Goal: Task Accomplishment & Management: Complete application form

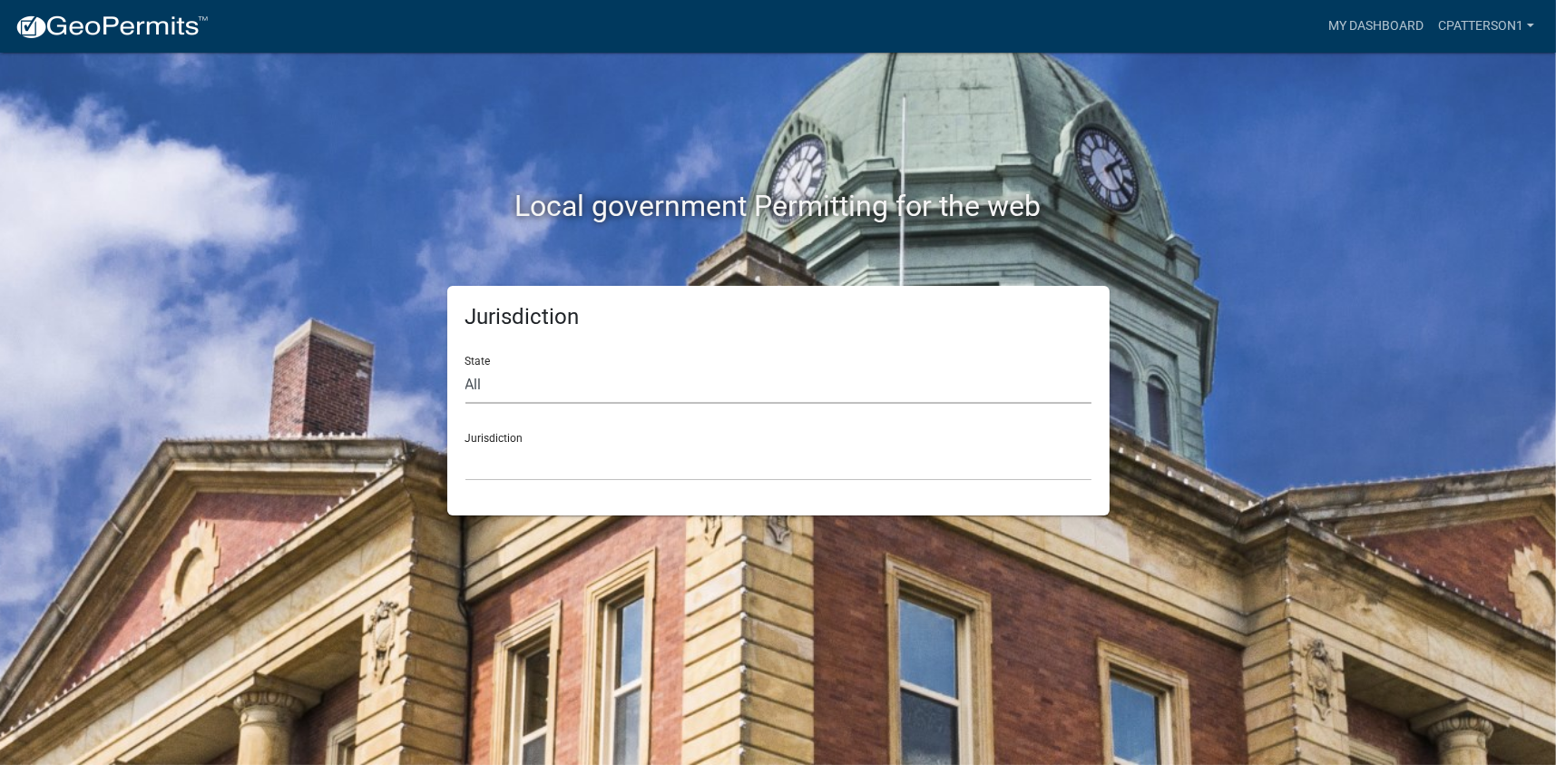
click at [526, 386] on select "All [US_STATE] [US_STATE] [US_STATE] [US_STATE] [US_STATE] [US_STATE] [US_STATE…" at bounding box center [778, 385] width 626 height 37
select select "[US_STATE]"
click at [465, 367] on select "All [US_STATE] [US_STATE] [US_STATE] [US_STATE] [US_STATE] [US_STATE] [US_STATE…" at bounding box center [778, 385] width 626 height 37
click at [522, 458] on select "[GEOGRAPHIC_DATA], [US_STATE][PERSON_NAME][GEOGRAPHIC_DATA], [US_STATE][PERSON_…" at bounding box center [778, 462] width 626 height 37
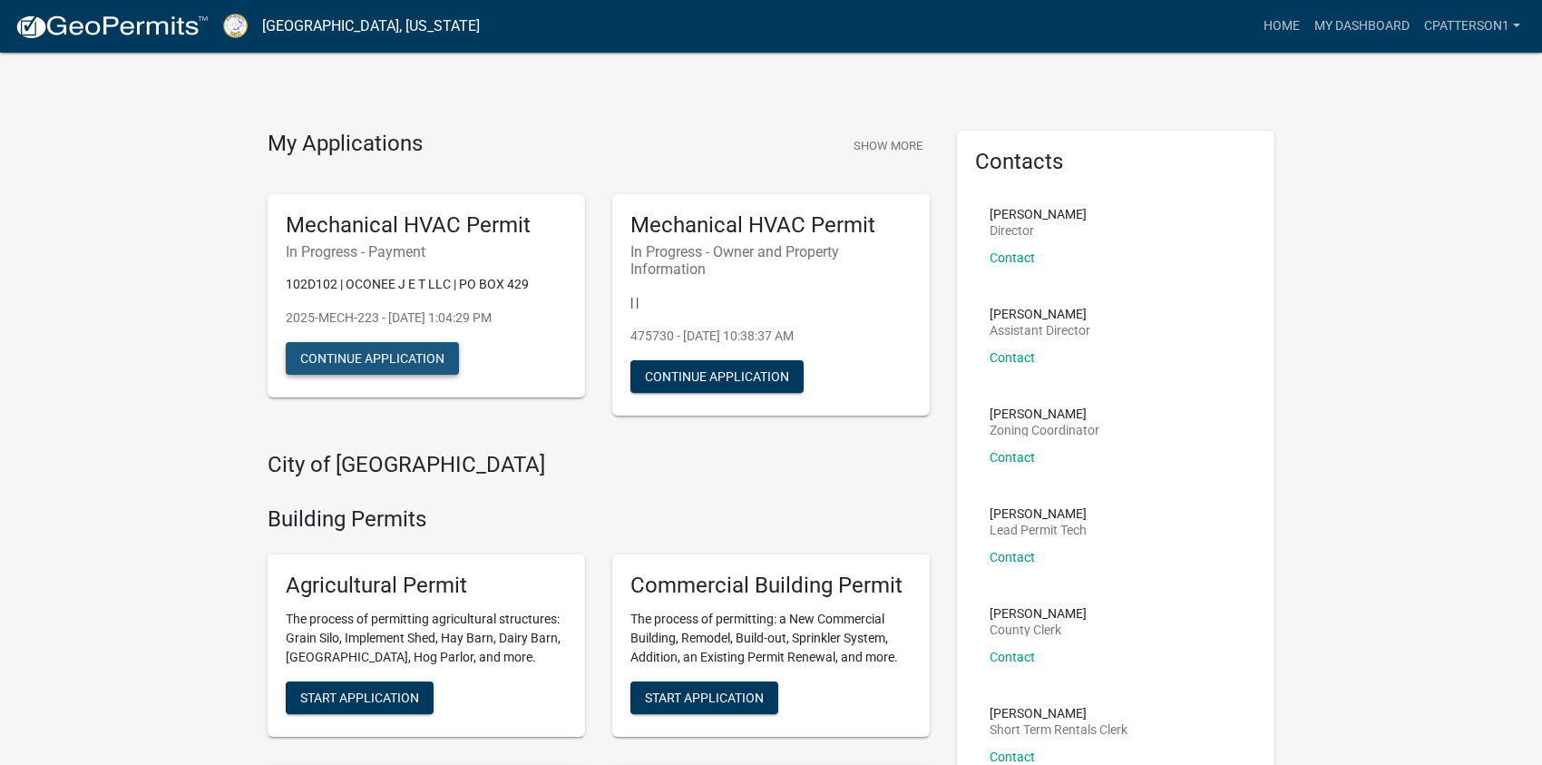
click at [370, 357] on button "Continue Application" at bounding box center [372, 358] width 173 height 33
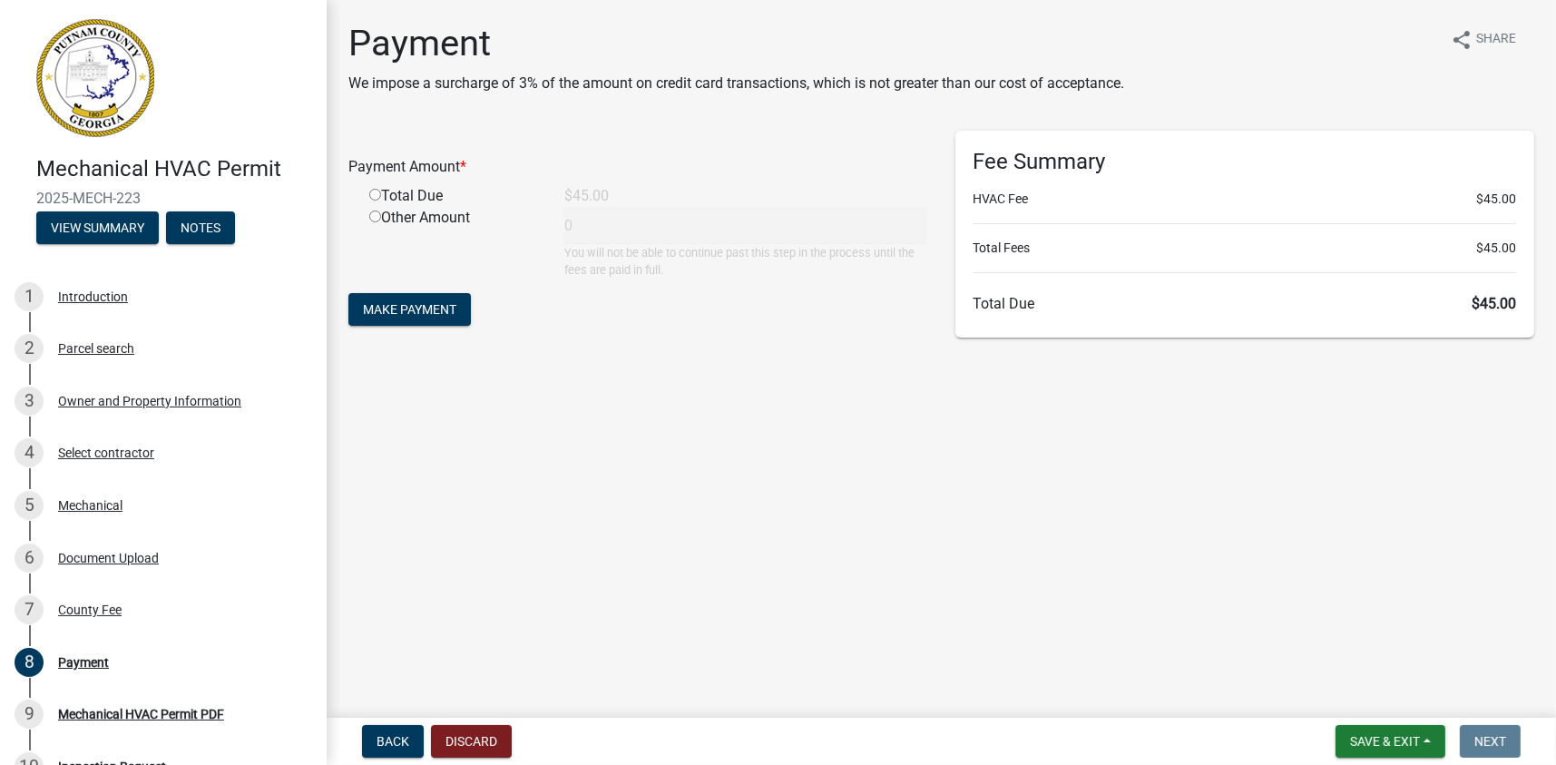
click at [374, 195] on input "radio" at bounding box center [375, 195] width 12 height 12
radio input "true"
type input "45"
click at [418, 302] on span "Make Payment" at bounding box center [409, 309] width 93 height 15
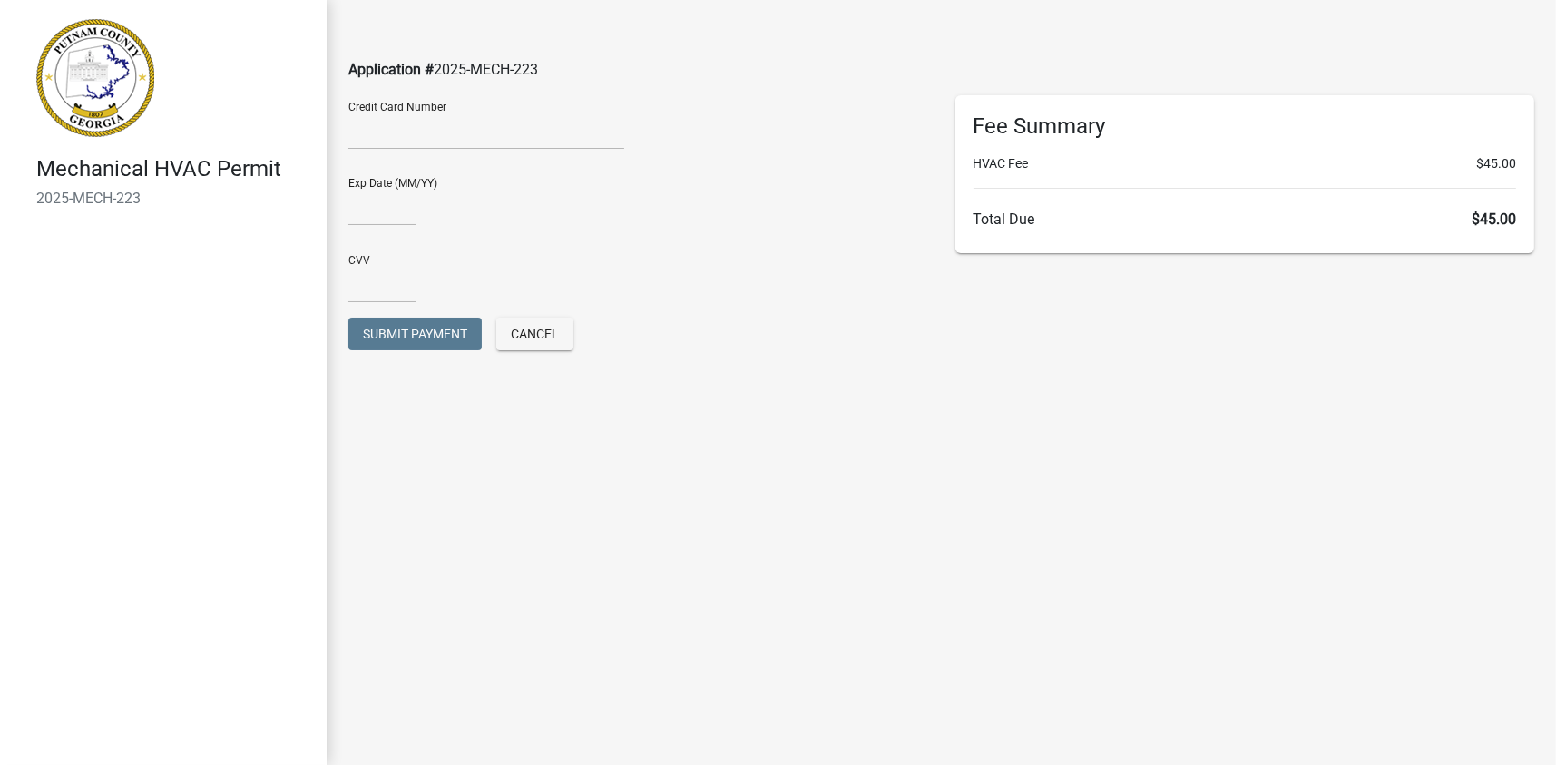
click at [394, 143] on div at bounding box center [486, 134] width 276 height 29
click at [361, 207] on input "text" at bounding box center [382, 207] width 68 height 37
type input "09/29"
click at [358, 287] on input "text" at bounding box center [382, 284] width 68 height 37
type input "879"
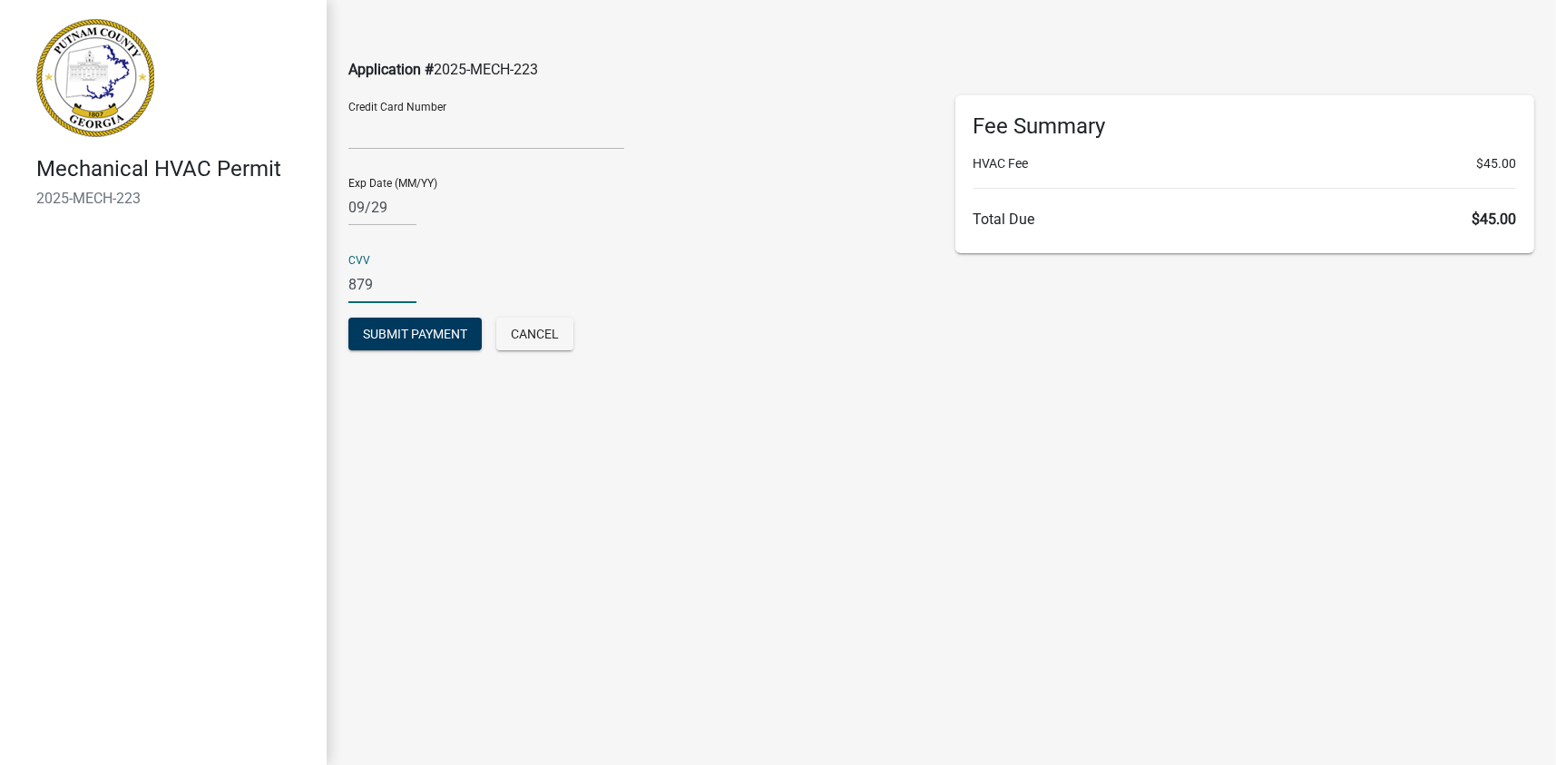
click at [407, 416] on main "Application # 2025-MECH-223 Credit Card Number Exp Date (MM/YY) 09/29 CVV 879 S…" at bounding box center [941, 355] width 1229 height 710
click at [405, 333] on span "Submit Payment" at bounding box center [415, 334] width 104 height 15
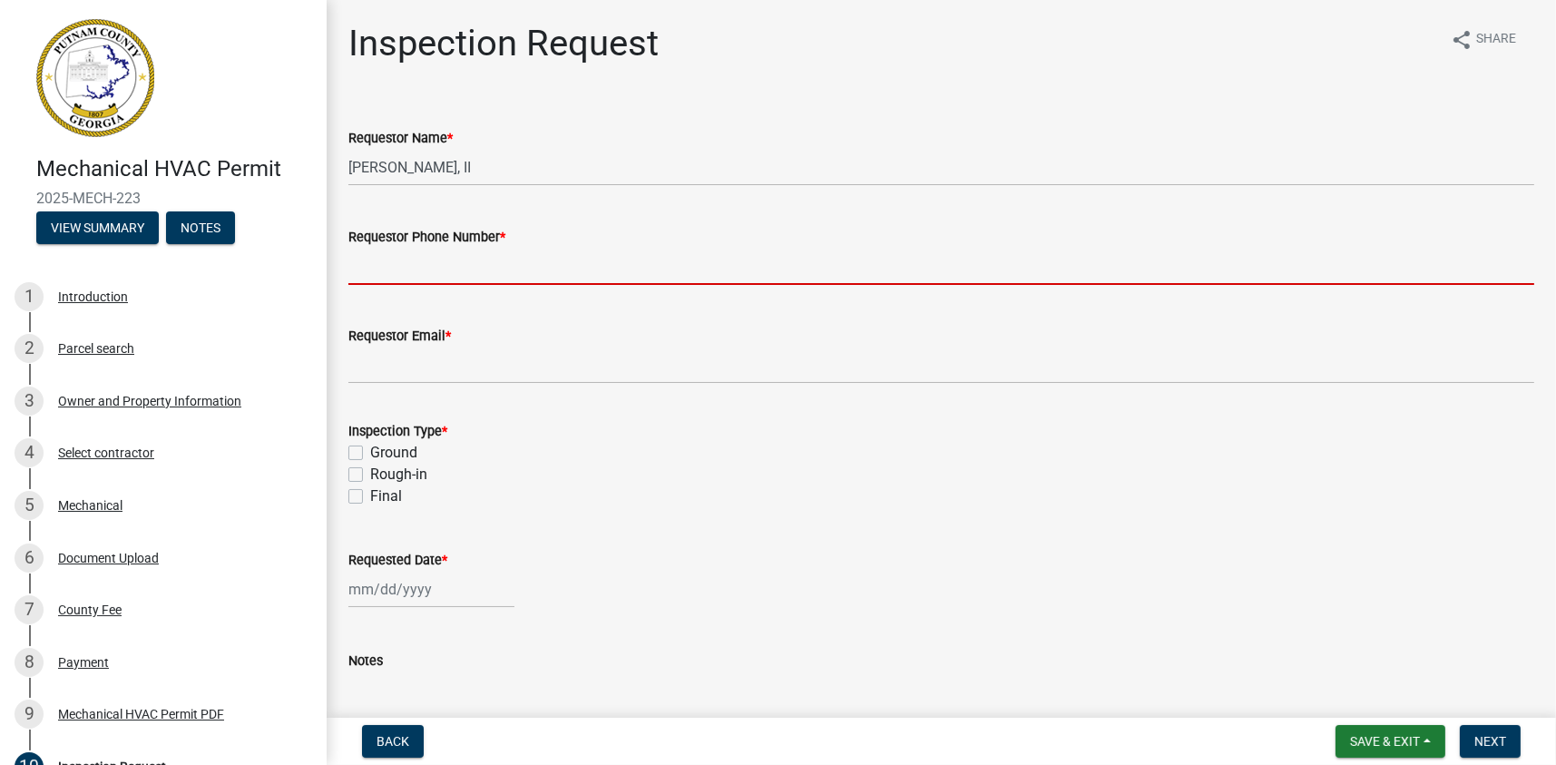
click at [407, 275] on input "Requestor Phone Number *" at bounding box center [941, 266] width 1186 height 37
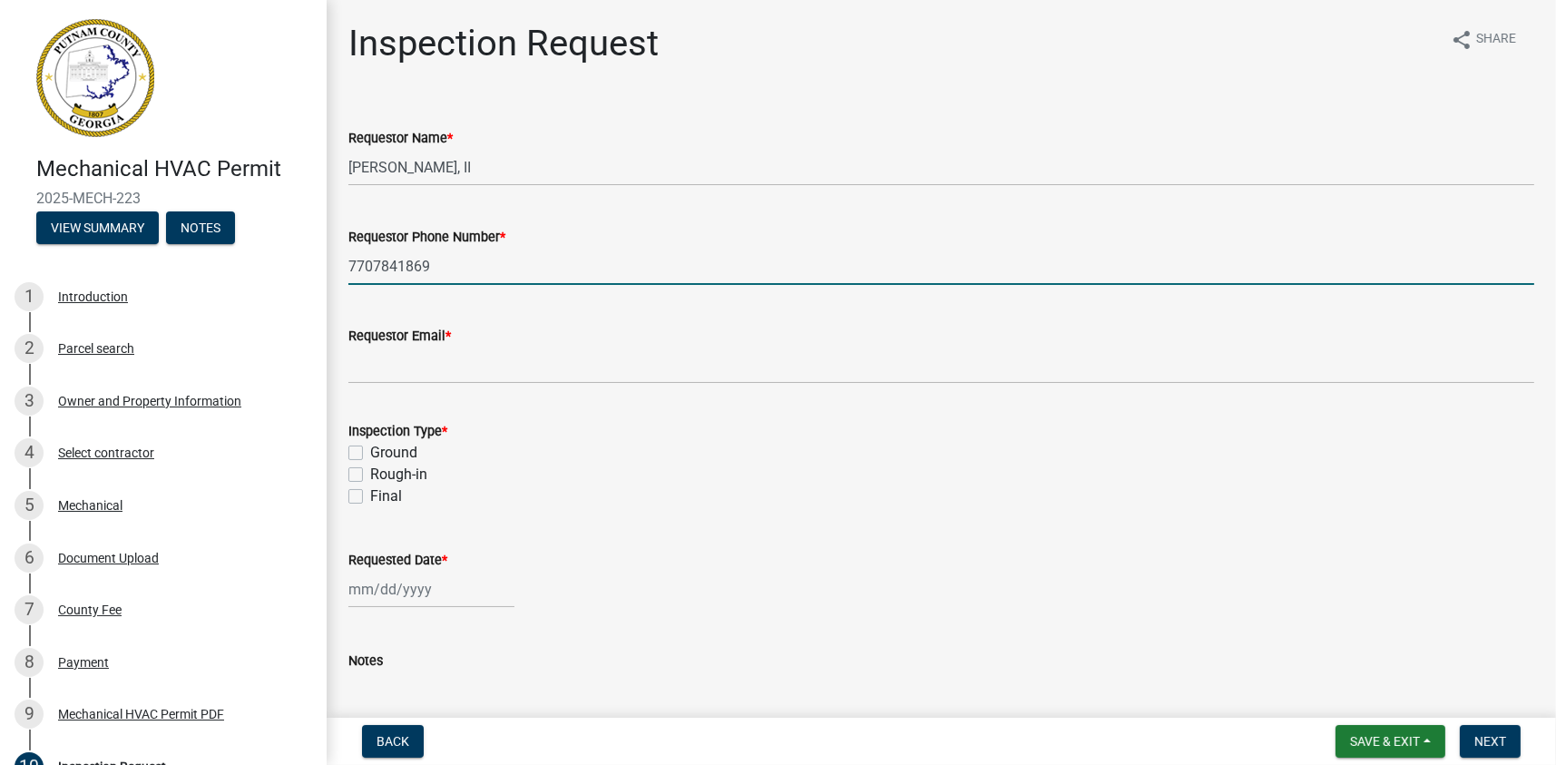
type input "7707841869"
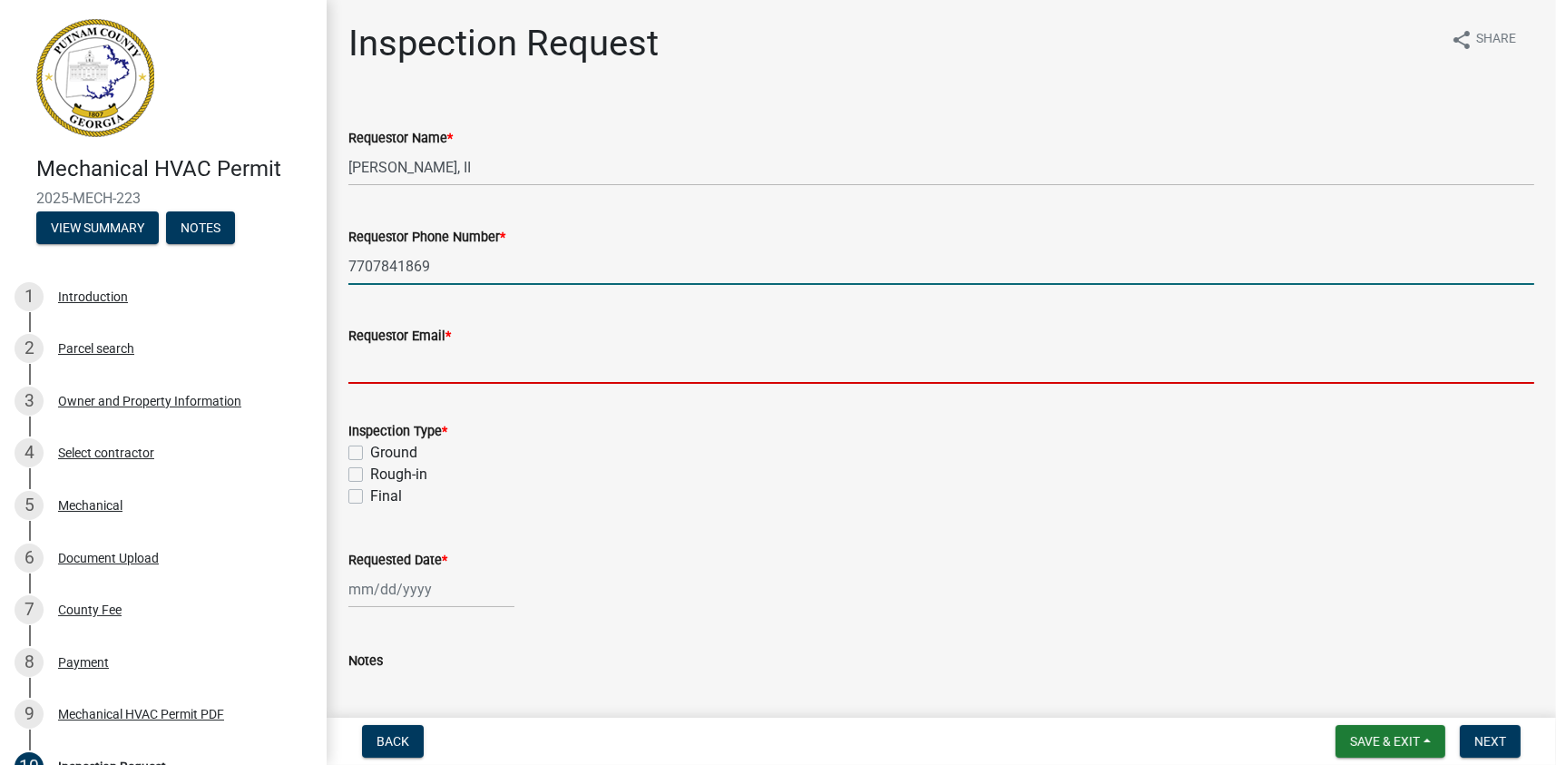
click at [404, 373] on input "Requestor Email *" at bounding box center [941, 365] width 1186 height 37
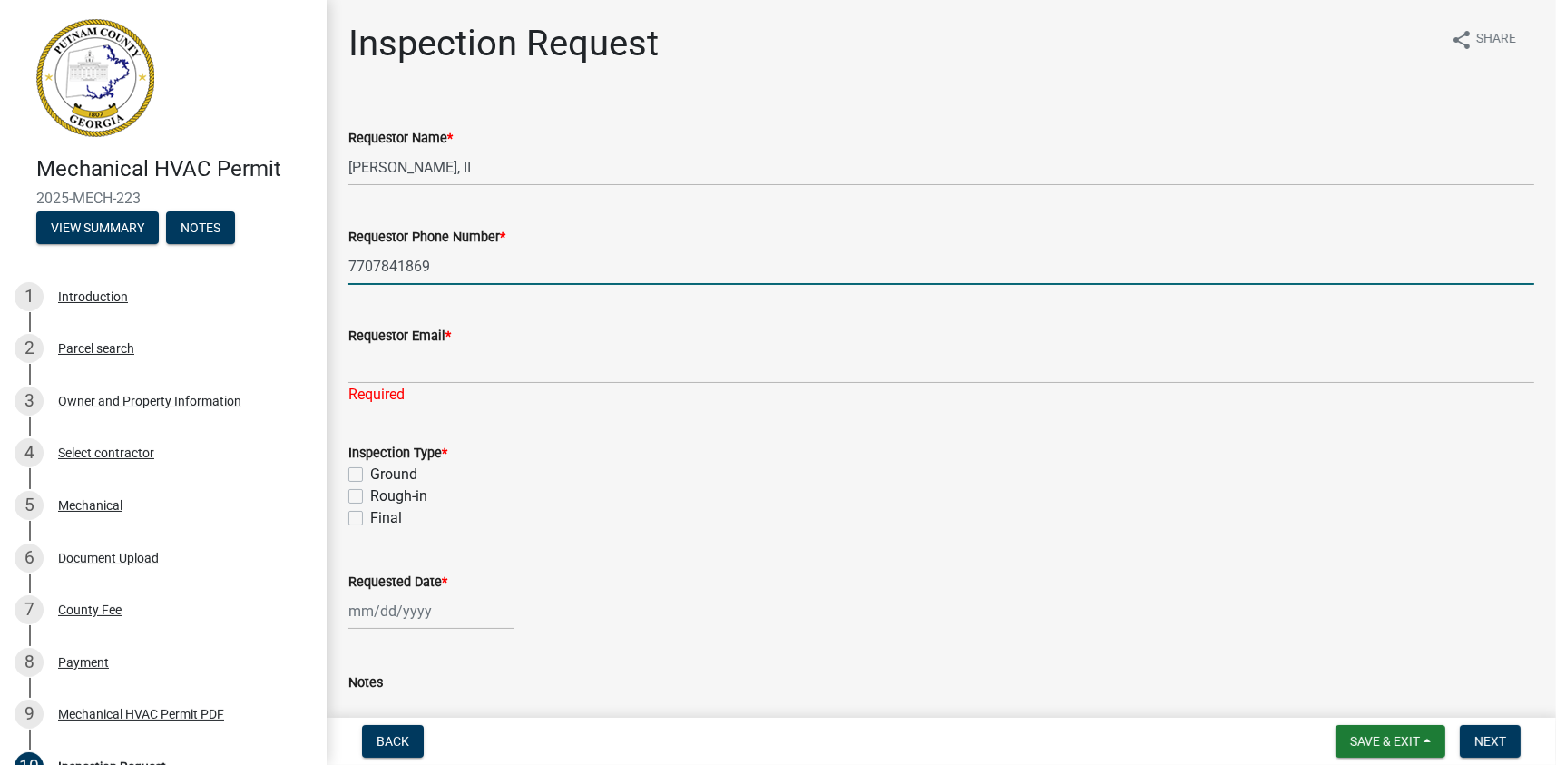
drag, startPoint x: 428, startPoint y: 266, endPoint x: 316, endPoint y: 265, distance: 112.5
click at [317, 263] on div "Mechanical HVAC Permit 2025-MECH-223 View Summary Notes 1 Introduction 2 Parcel…" at bounding box center [778, 382] width 1556 height 765
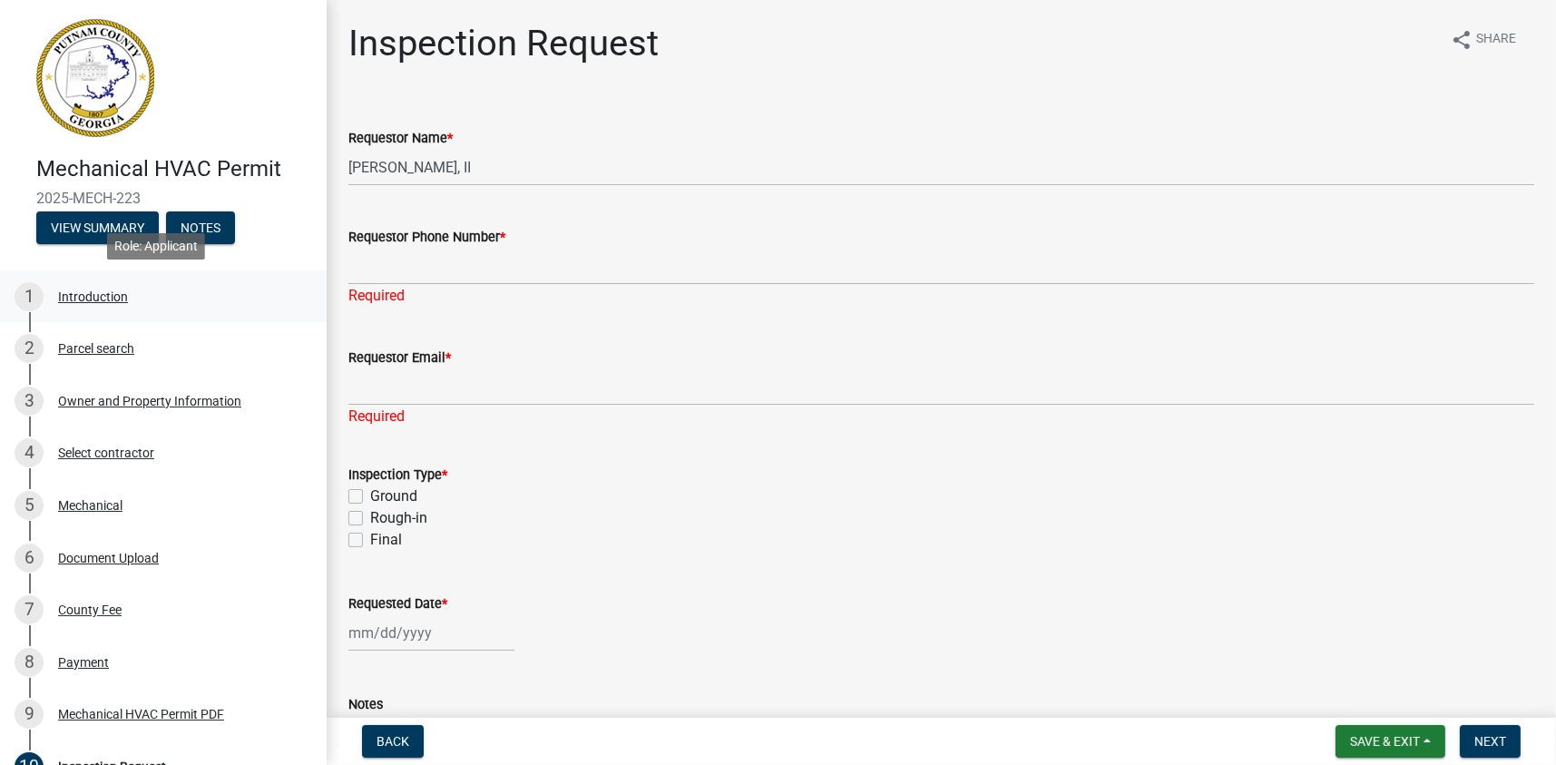
click at [255, 314] on link "1 Introduction" at bounding box center [163, 296] width 327 height 53
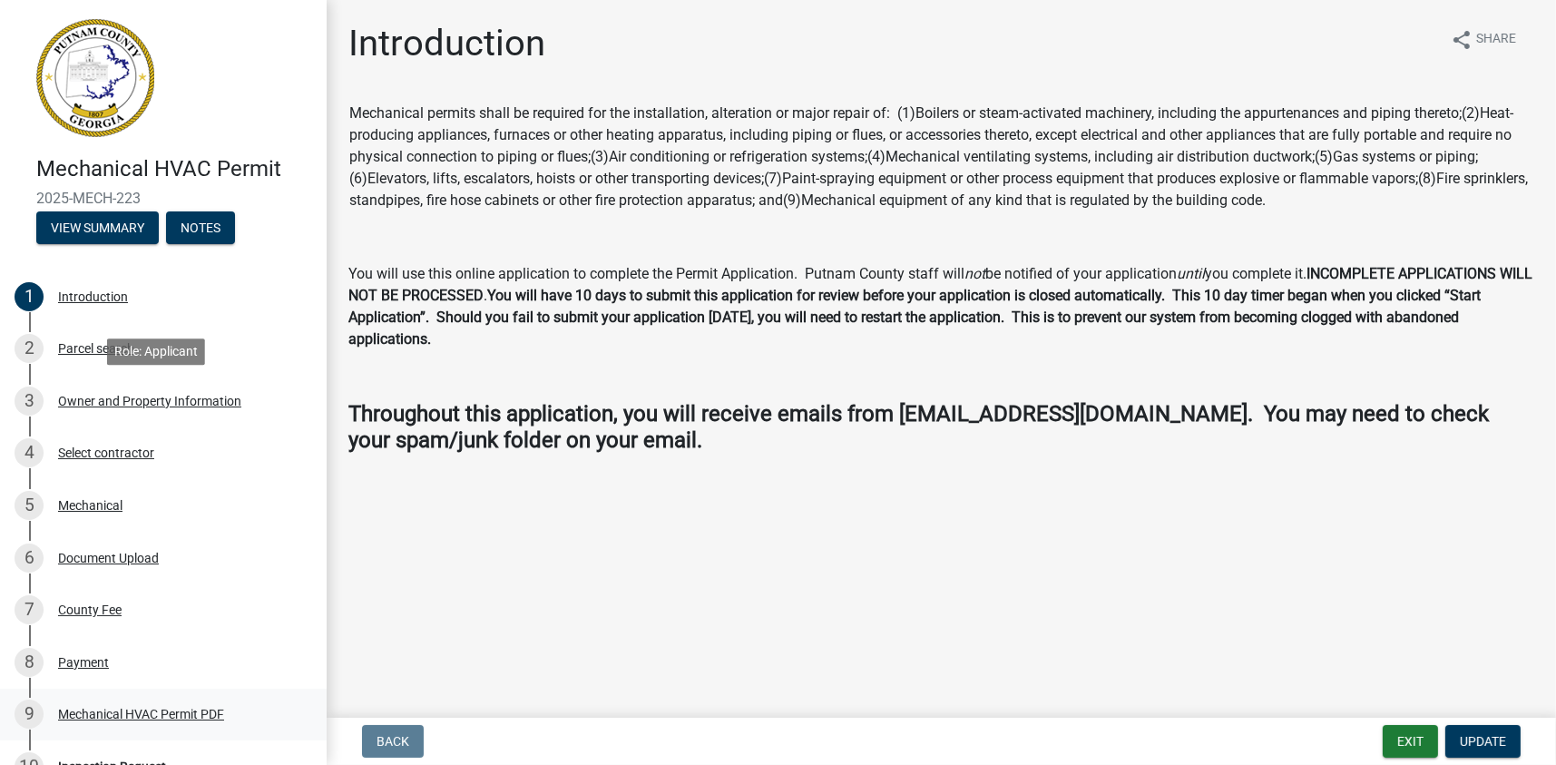
scroll to position [241, 0]
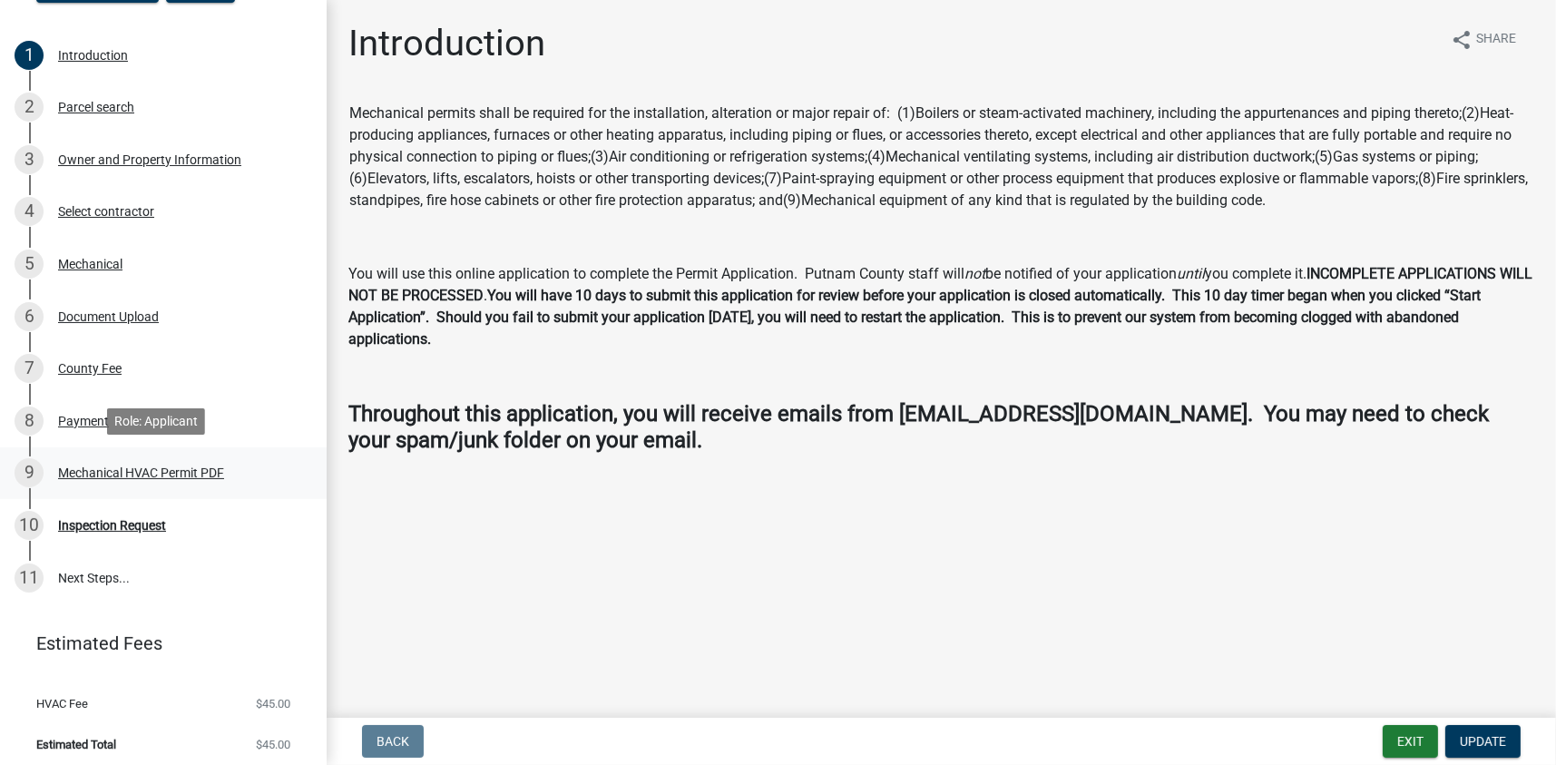
click at [124, 478] on div "Mechanical HVAC Permit PDF" at bounding box center [141, 472] width 166 height 13
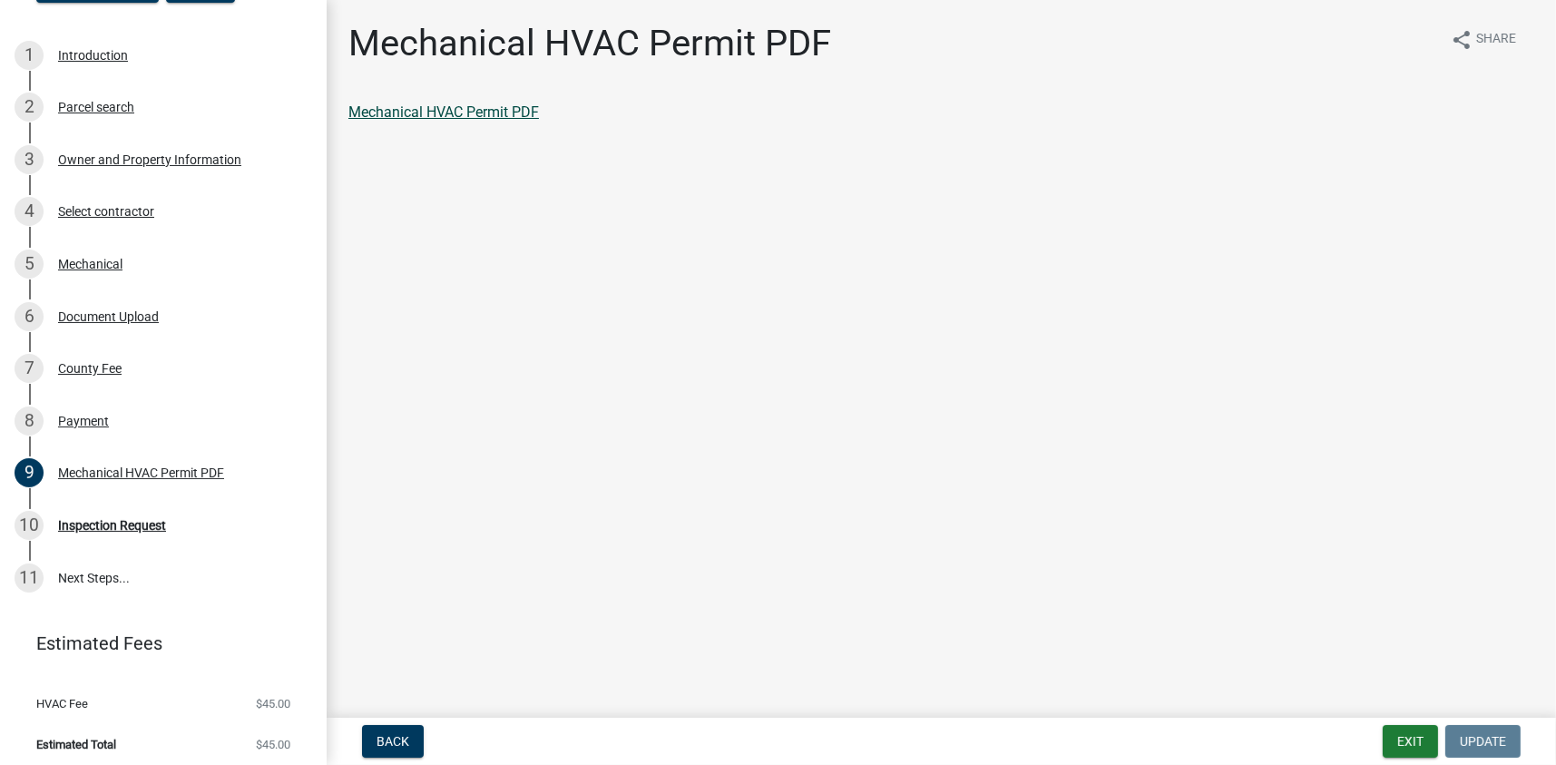
click at [466, 110] on link "Mechanical HVAC Permit PDF" at bounding box center [443, 111] width 191 height 17
click at [103, 520] on div "Inspection Request" at bounding box center [112, 525] width 108 height 13
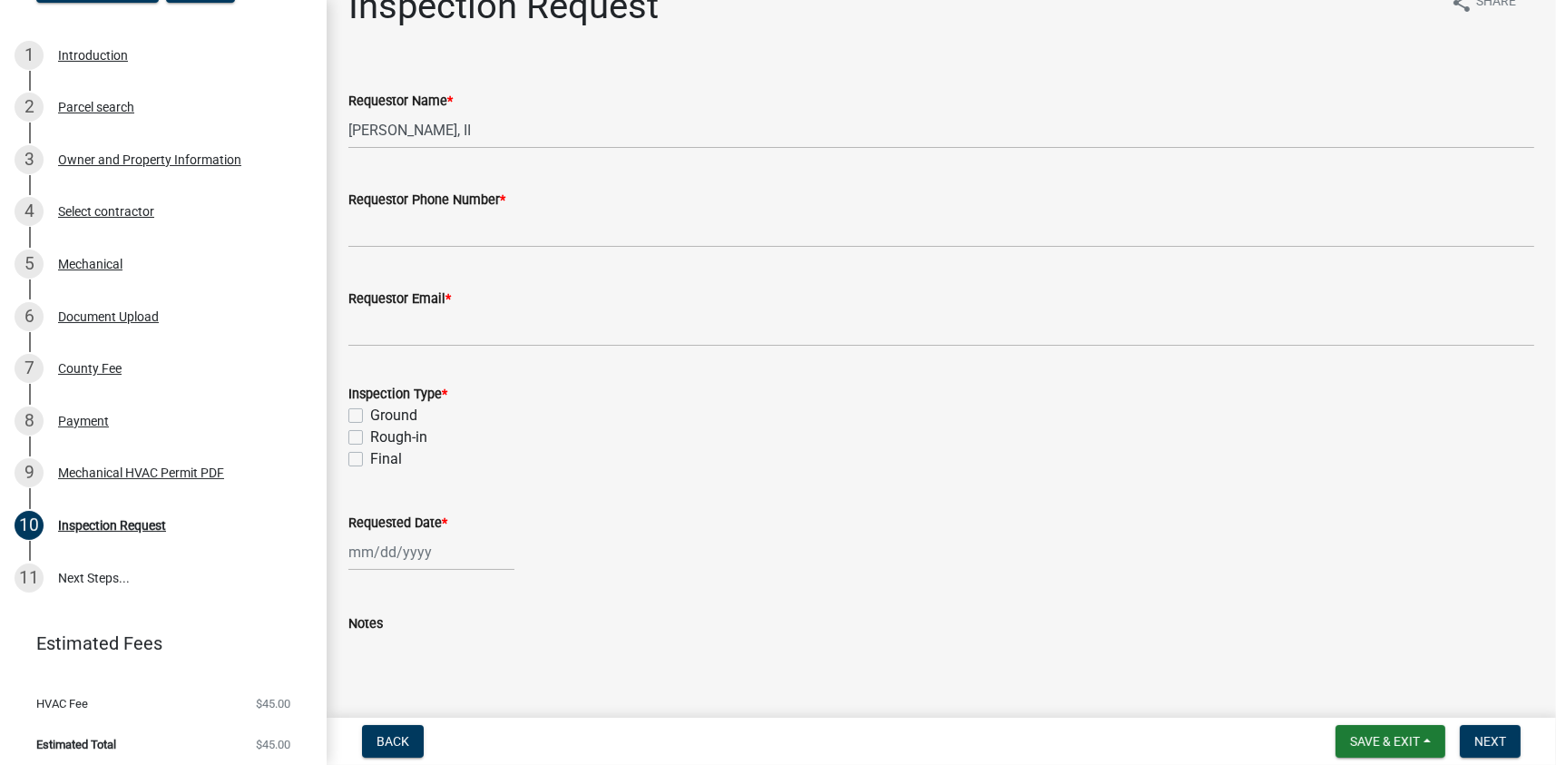
scroll to position [0, 0]
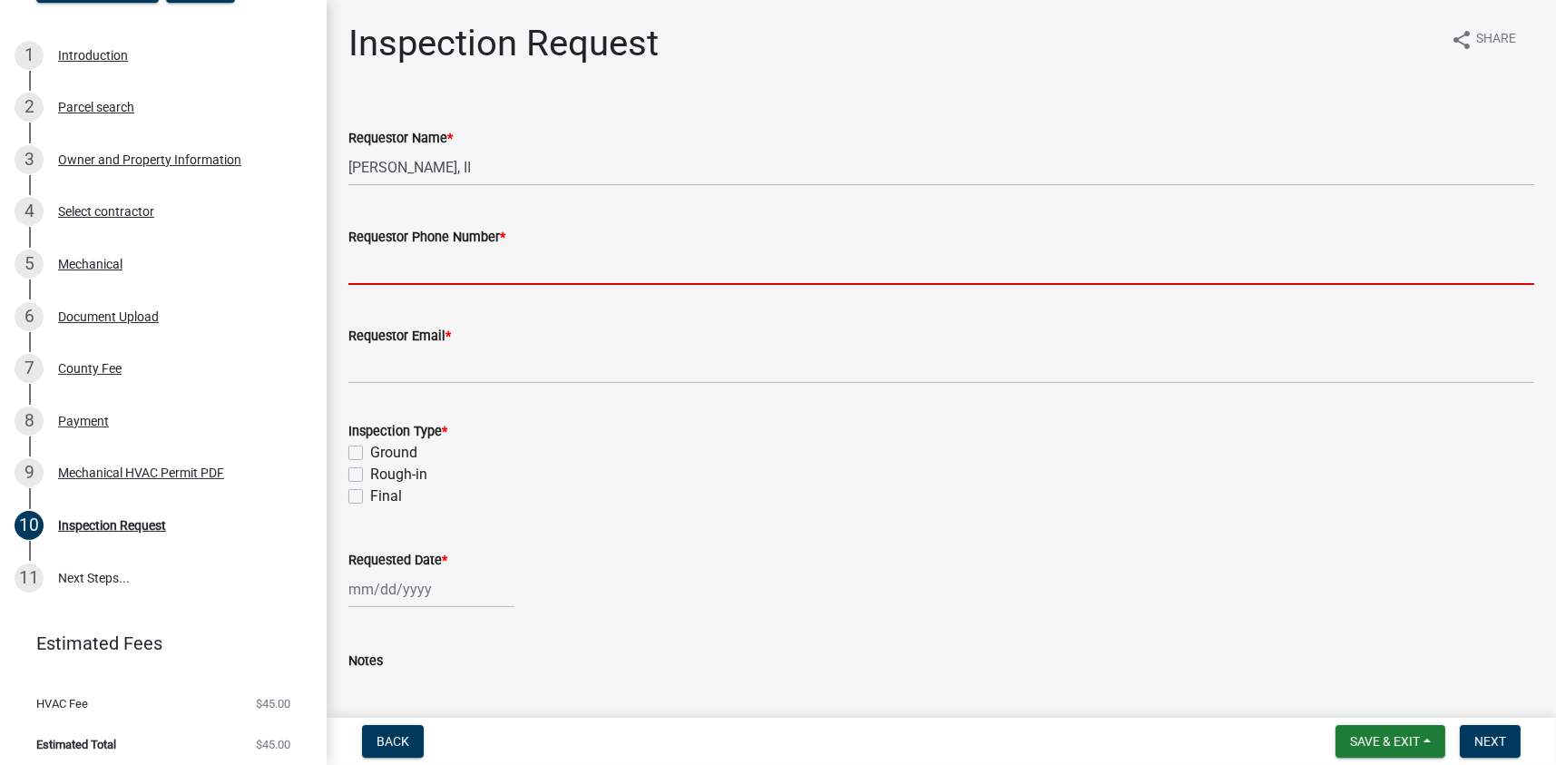
click at [418, 273] on input "Requestor Phone Number *" at bounding box center [941, 266] width 1186 height 37
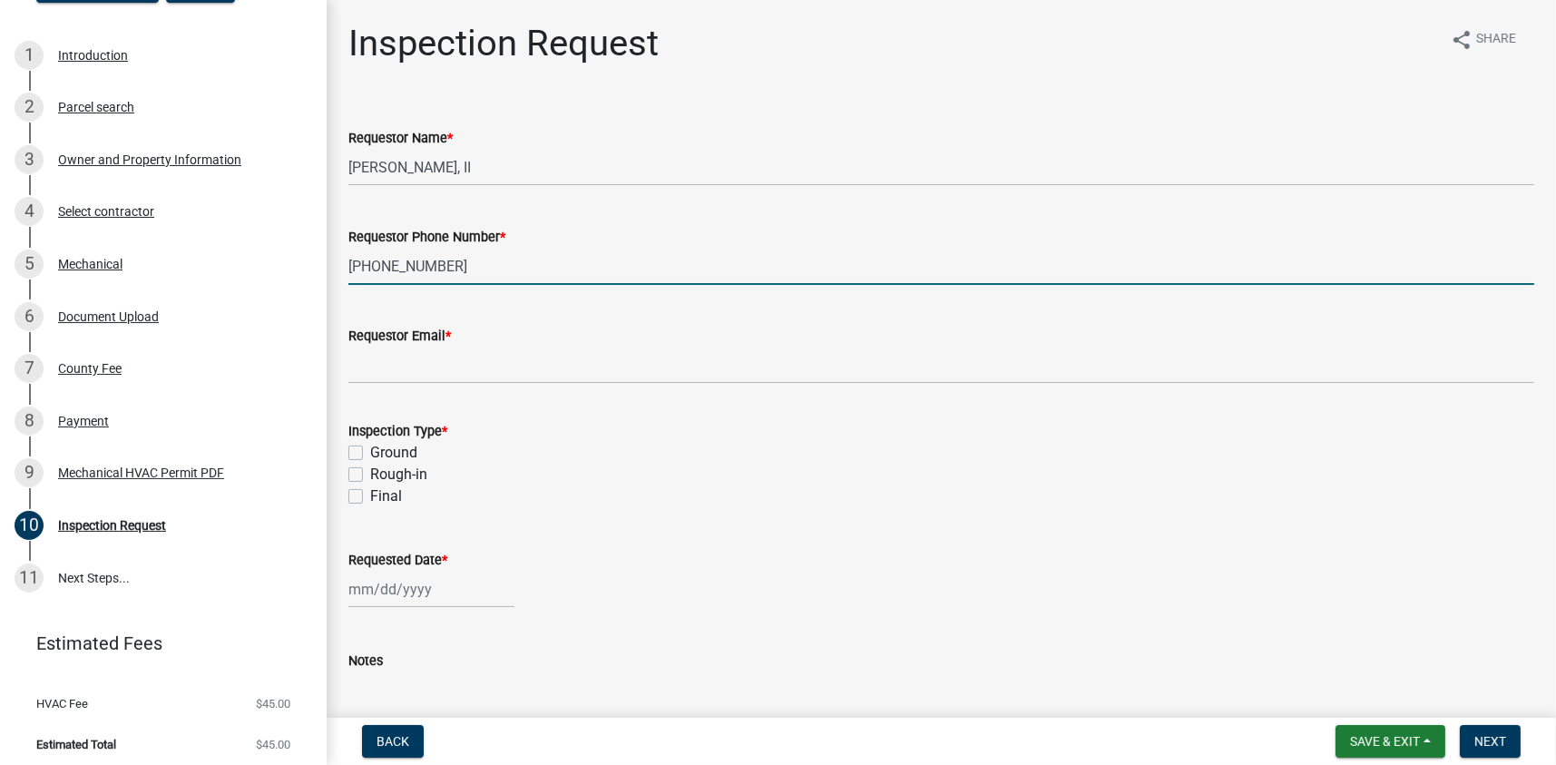
type input "770-784-1869"
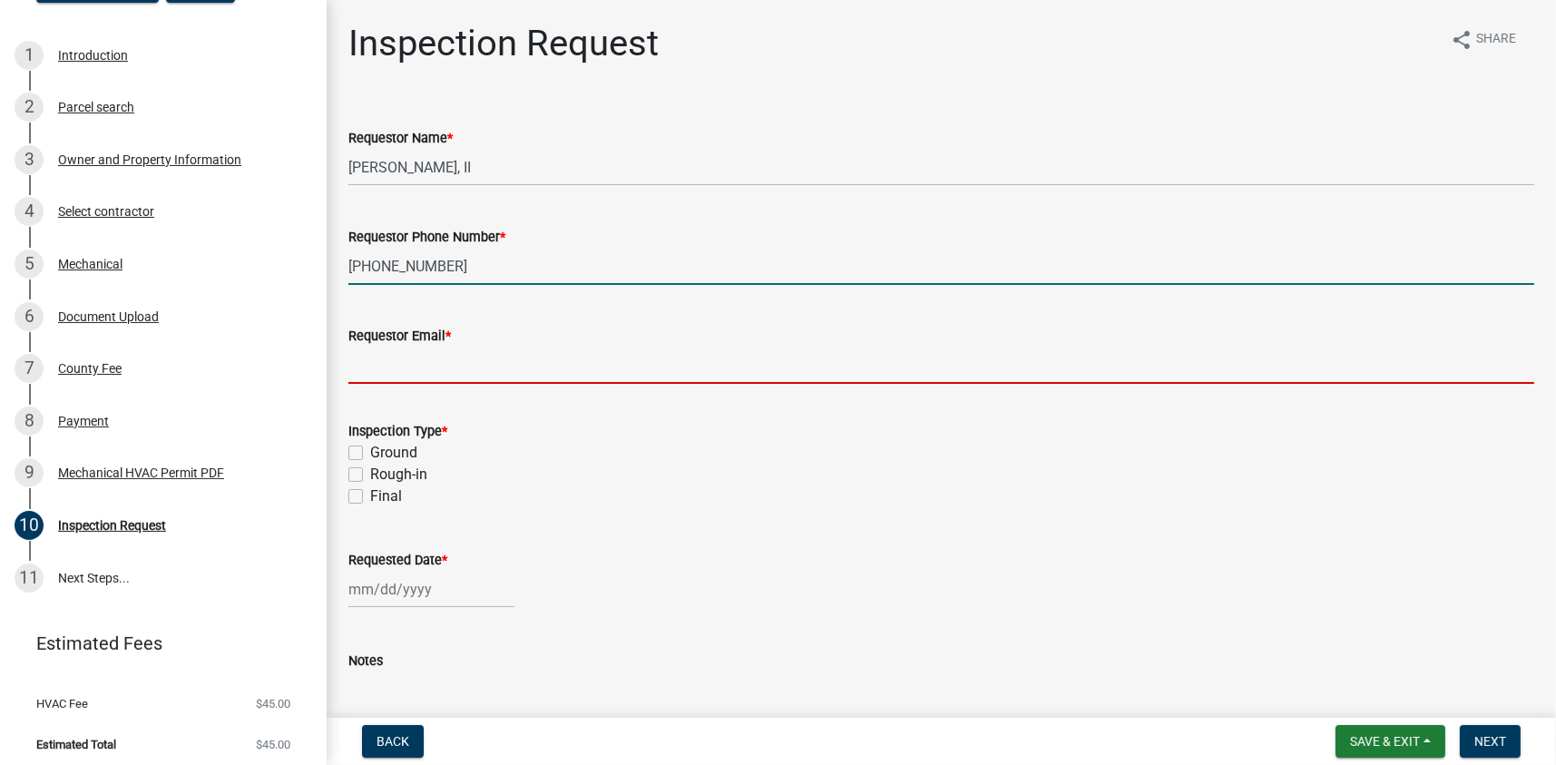
click at [396, 376] on input "Requestor Email *" at bounding box center [941, 365] width 1186 height 37
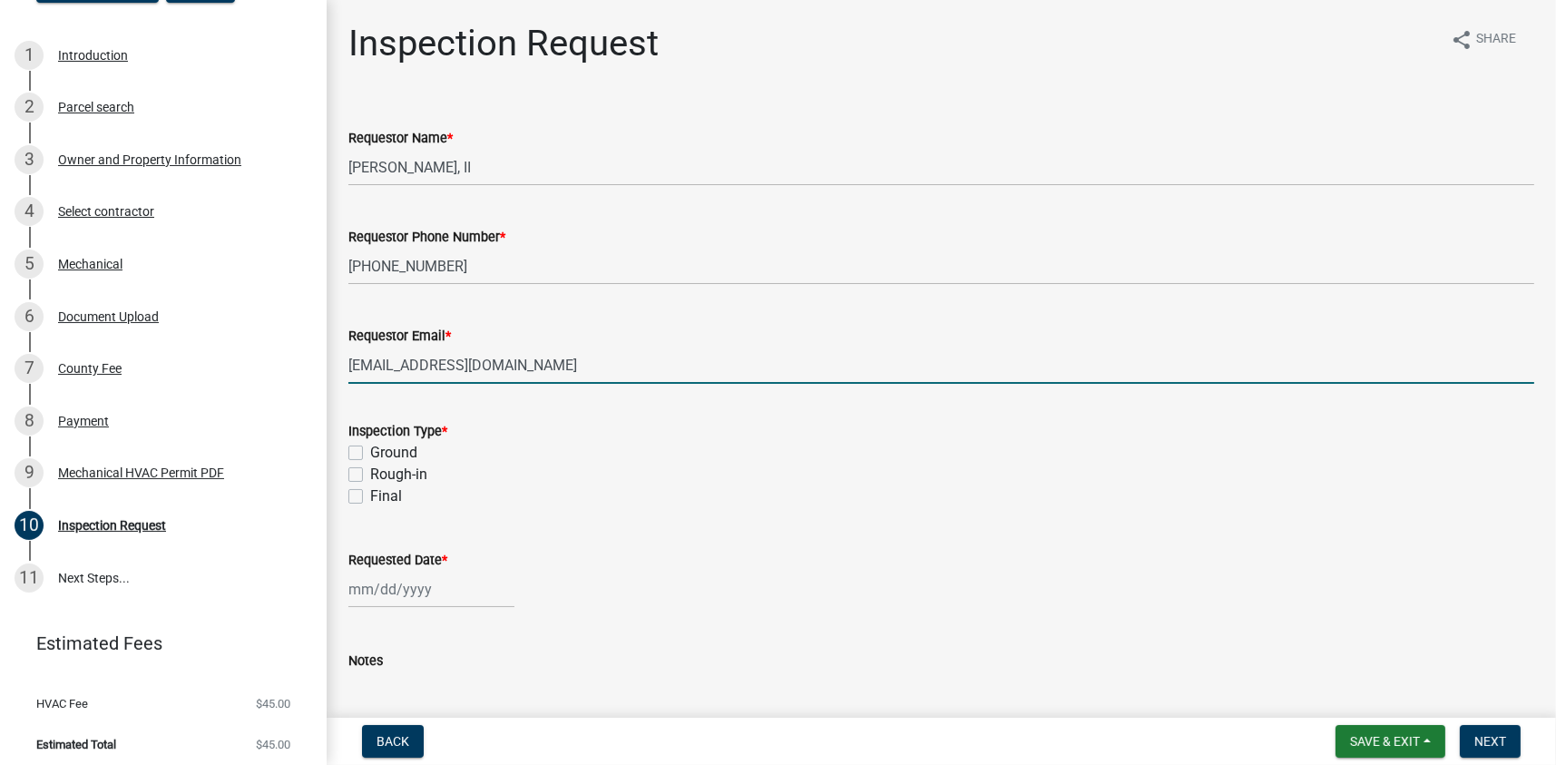
type input "hvac21@bellsouth.net"
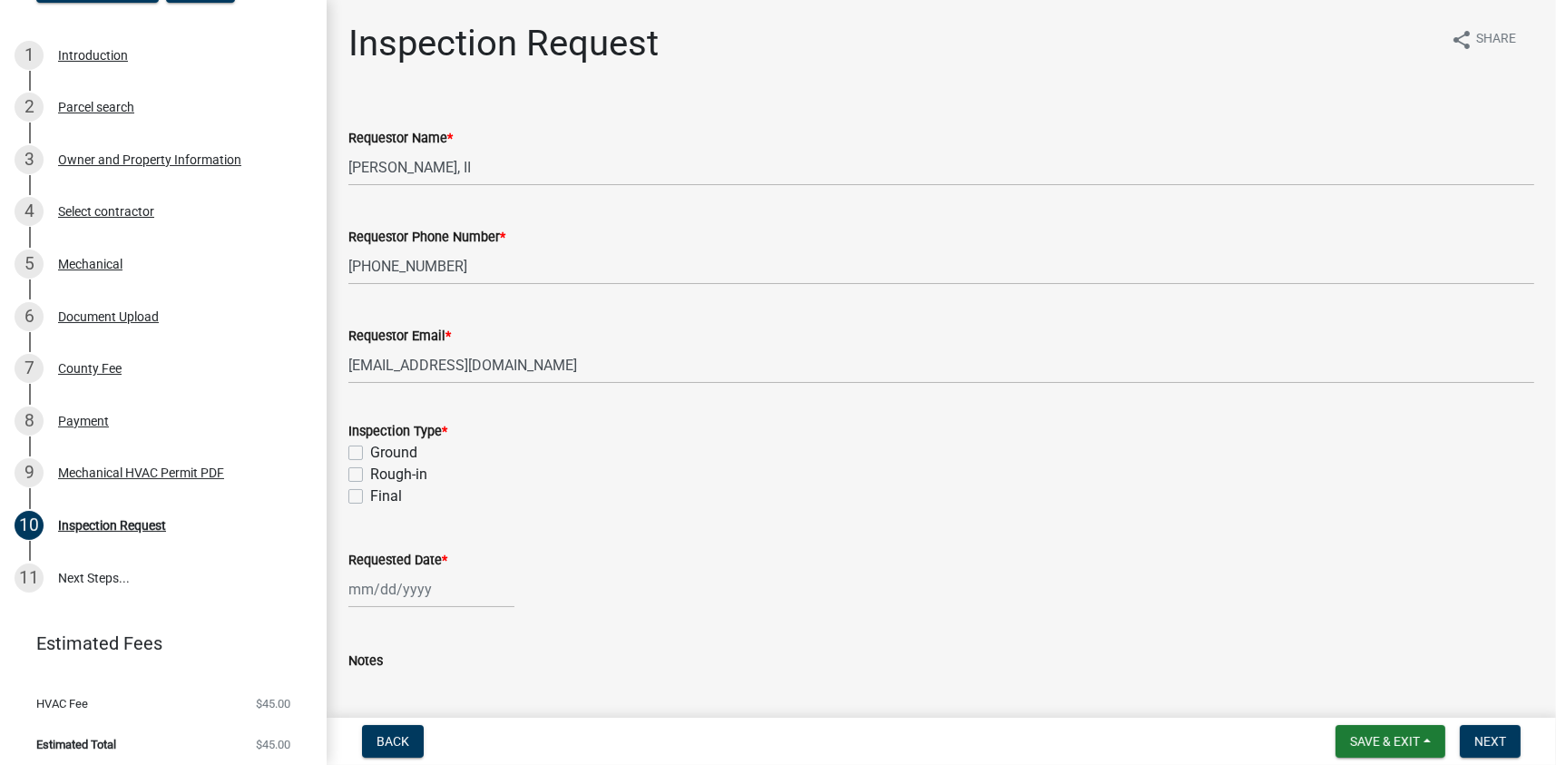
click at [370, 474] on label "Rough-in" at bounding box center [398, 475] width 57 height 22
click at [370, 474] on input "Rough-in" at bounding box center [376, 470] width 12 height 12
checkbox input "true"
checkbox input "false"
checkbox input "true"
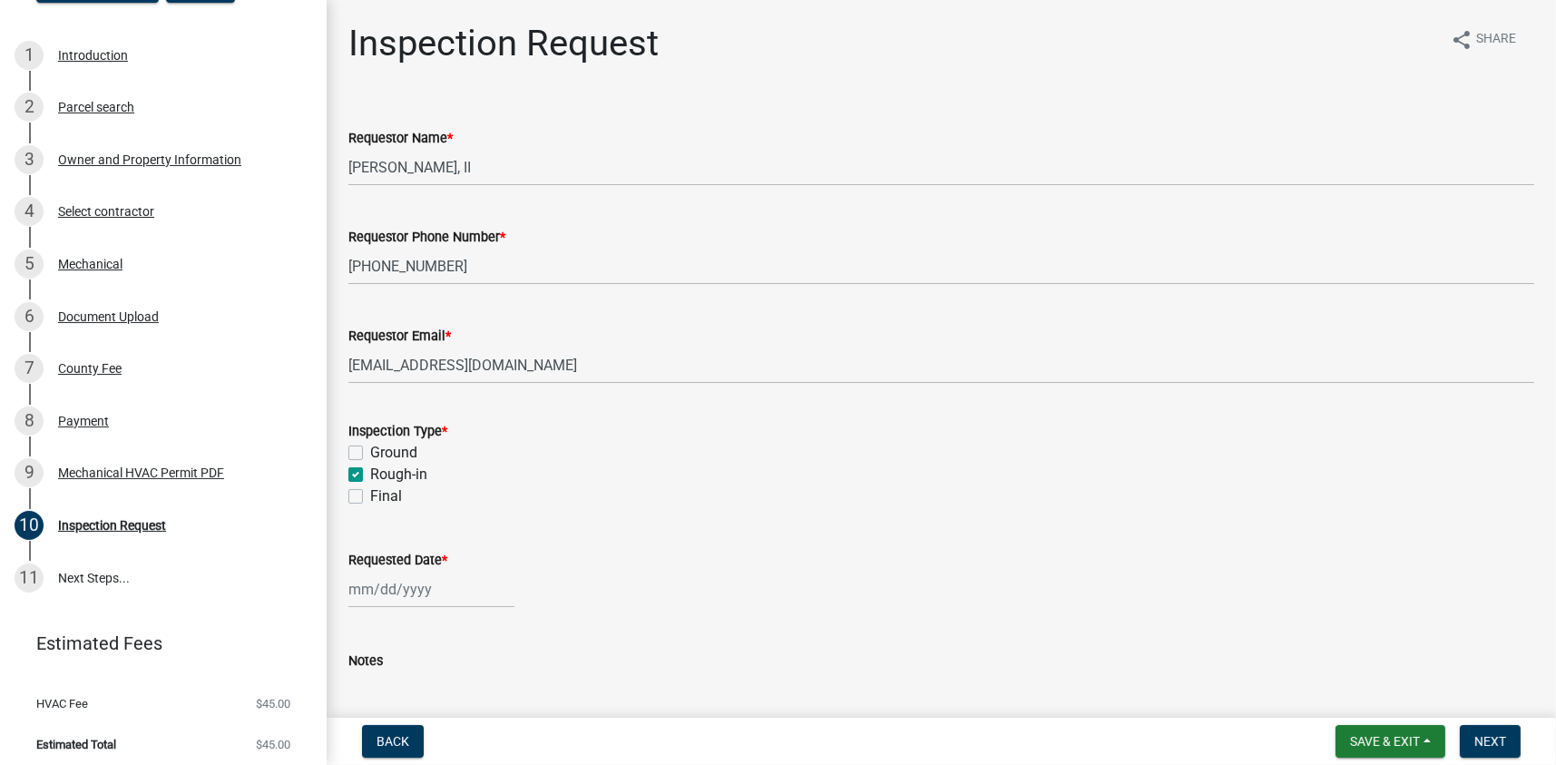
checkbox input "false"
click at [365, 589] on div at bounding box center [431, 589] width 166 height 37
select select "9"
select select "2025"
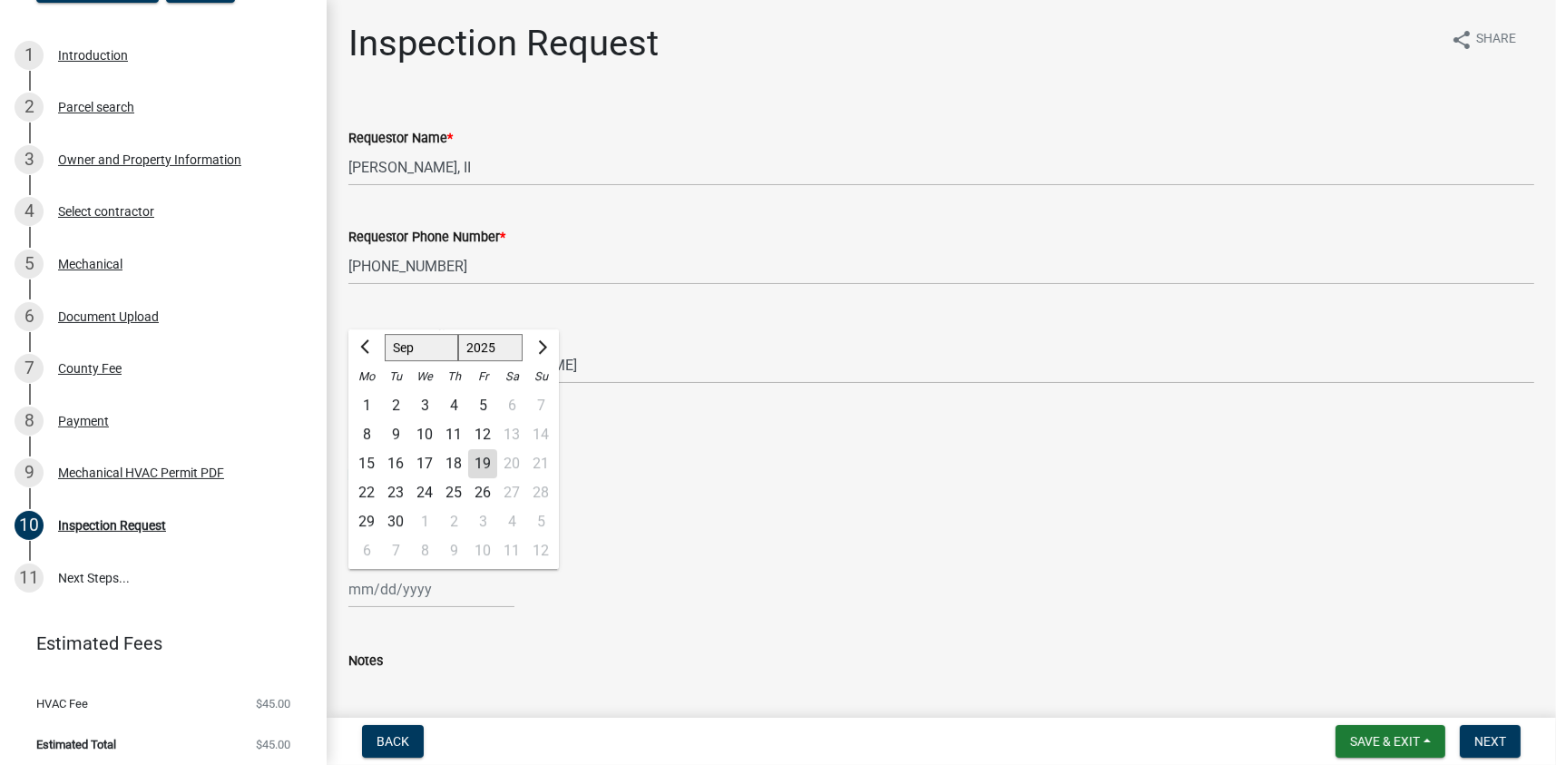
click at [393, 487] on div "23" at bounding box center [395, 492] width 29 height 29
type input "09/23/2025"
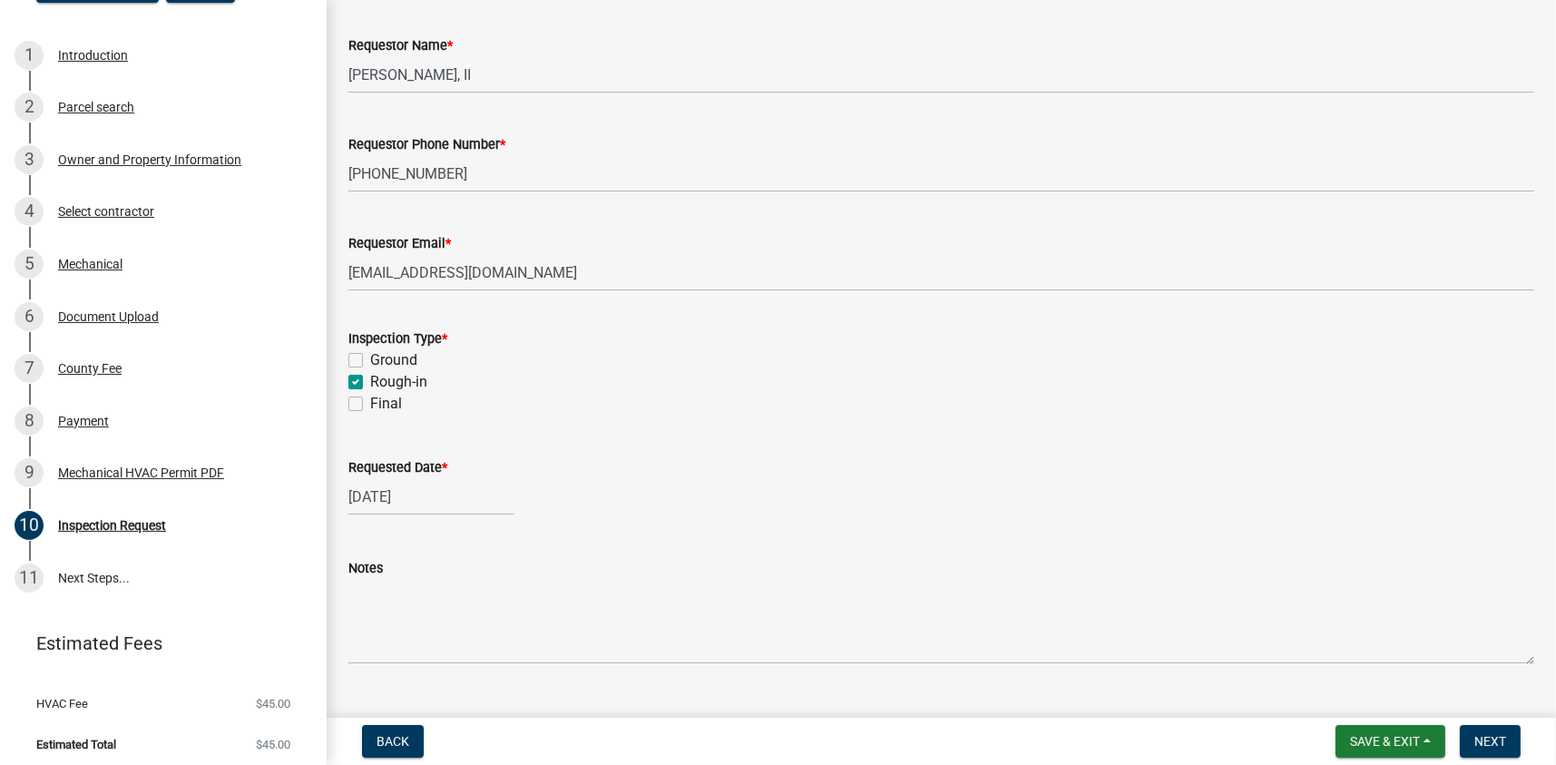
scroll to position [131, 0]
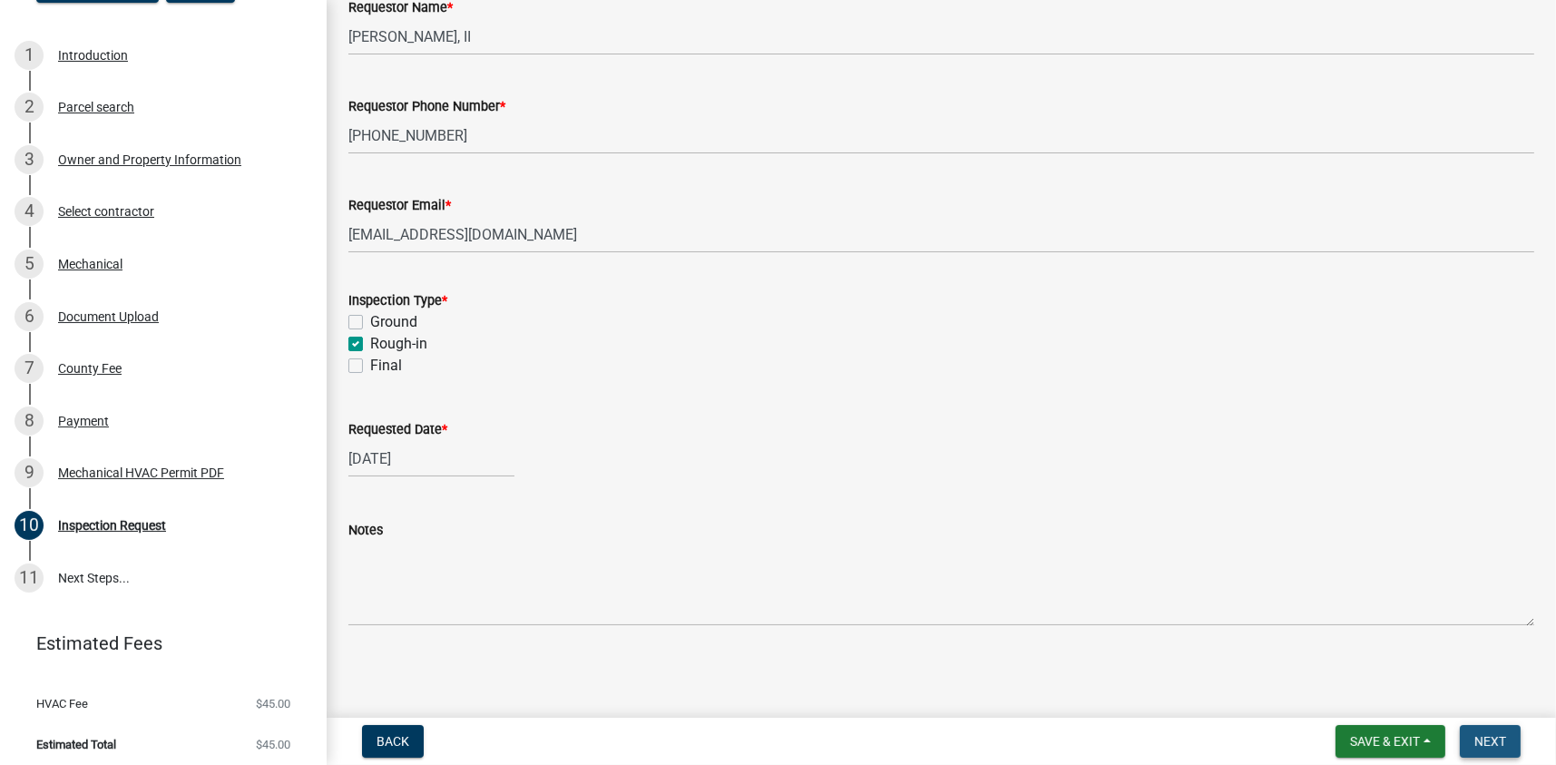
click at [1483, 745] on span "Next" at bounding box center [1490, 741] width 32 height 15
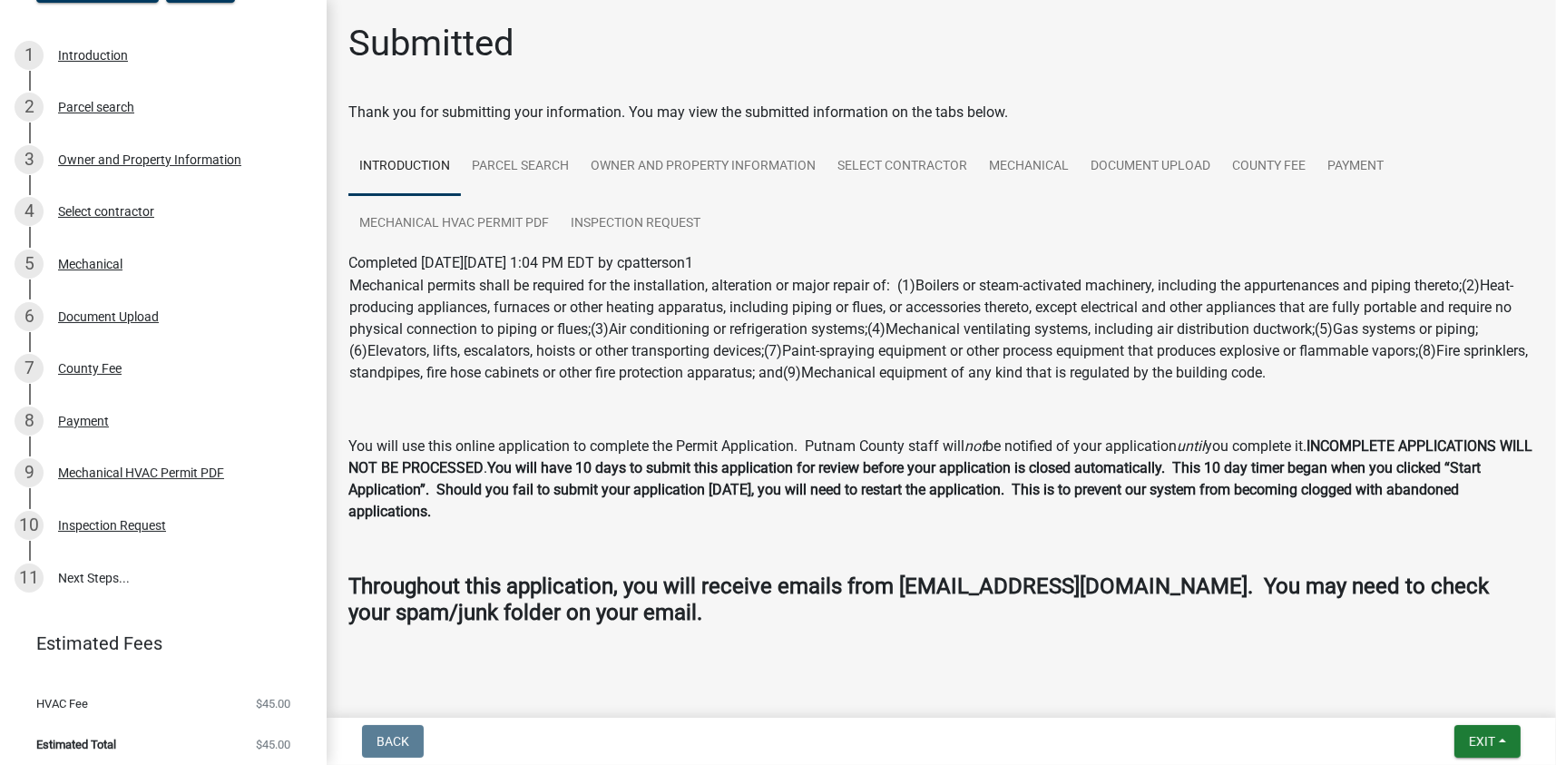
scroll to position [22, 0]
